Goal: Information Seeking & Learning: Learn about a topic

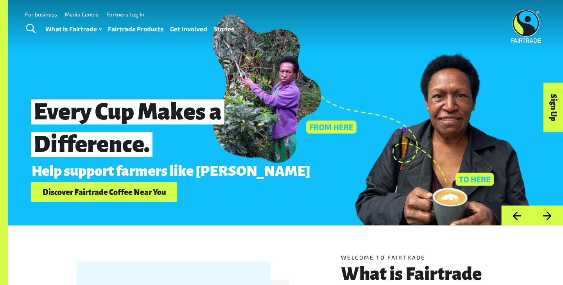
click at [133, 29] on link "Fairtrade Products" at bounding box center [136, 28] width 56 height 11
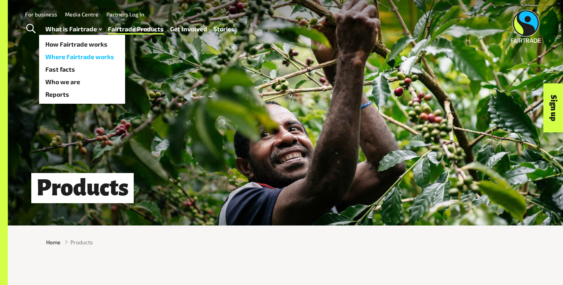
click at [82, 55] on link "Where Fairtrade works" at bounding box center [82, 56] width 86 height 13
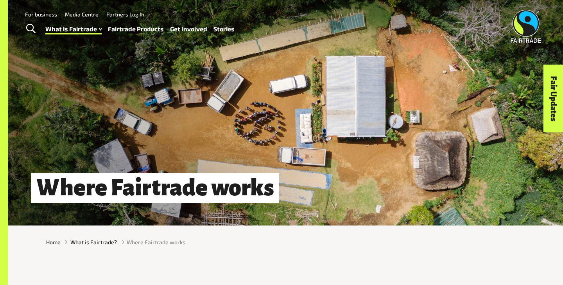
click at [146, 29] on link "Fairtrade Products" at bounding box center [136, 28] width 56 height 11
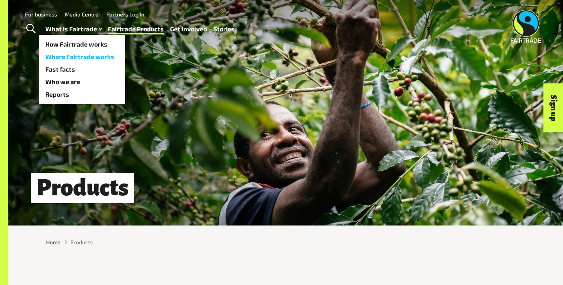
click at [84, 57] on link "Where Fairtrade works" at bounding box center [82, 56] width 86 height 13
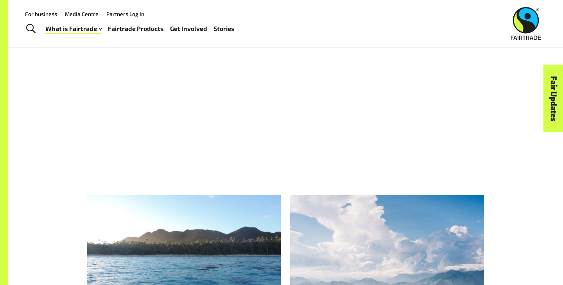
scroll to position [958, 0]
